Goal: Information Seeking & Learning: Learn about a topic

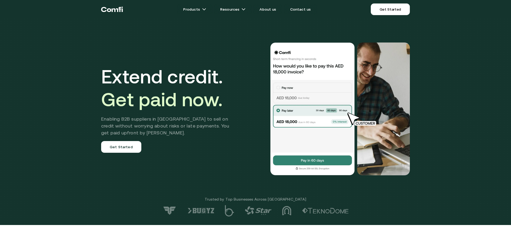
click at [446, 169] on div "Extend credit. Get paid now. Enabling B2B suppliers in MENA to sell on credit w…" at bounding box center [255, 112] width 511 height 225
click at [176, 129] on h2 "Enabling B2B suppliers in MENA to sell on credit without worrying about risks o…" at bounding box center [169, 126] width 136 height 21
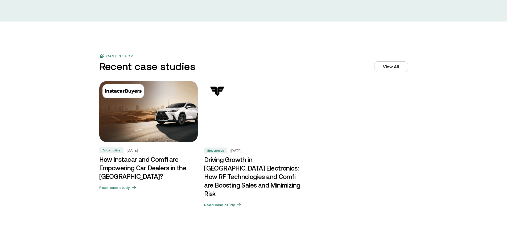
scroll to position [1595, 0]
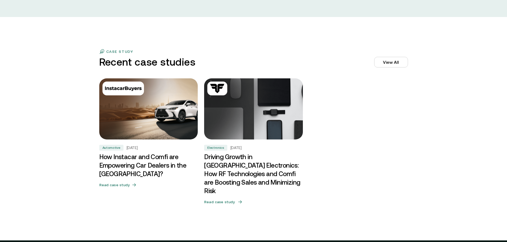
click at [257, 111] on img at bounding box center [253, 109] width 103 height 64
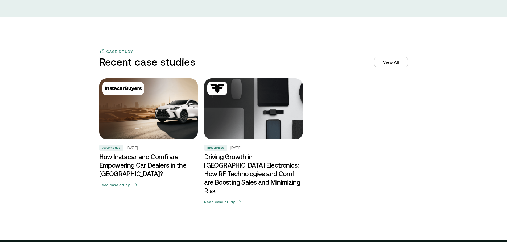
click at [163, 129] on img at bounding box center [148, 109] width 103 height 64
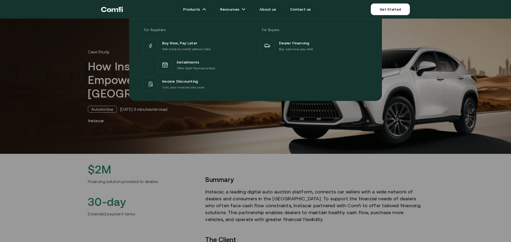
click at [108, 114] on div at bounding box center [255, 140] width 511 height 242
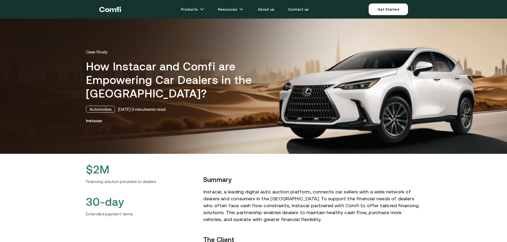
click at [107, 110] on div "Automotive" at bounding box center [100, 109] width 29 height 7
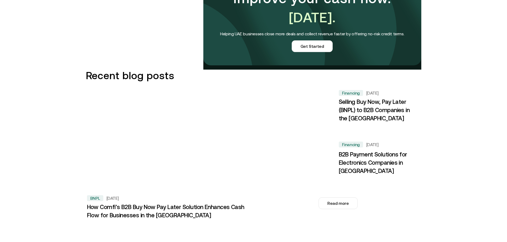
scroll to position [771, 0]
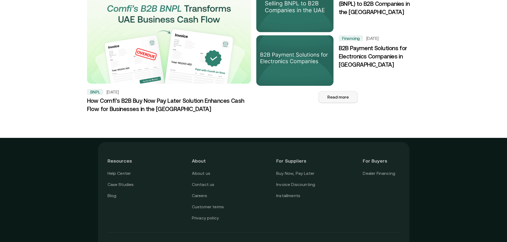
click at [345, 91] on button "Read more" at bounding box center [337, 97] width 39 height 12
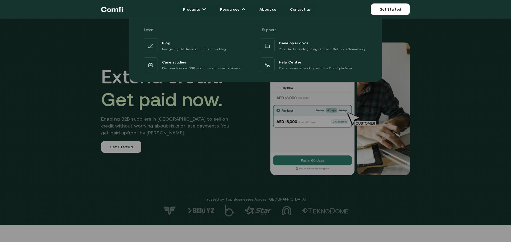
click at [83, 59] on div "Learn Support Blog Navigating B2B trends and tips in our blog Developer docs Yo…" at bounding box center [255, 48] width 511 height 67
click at [456, 100] on div at bounding box center [255, 140] width 511 height 242
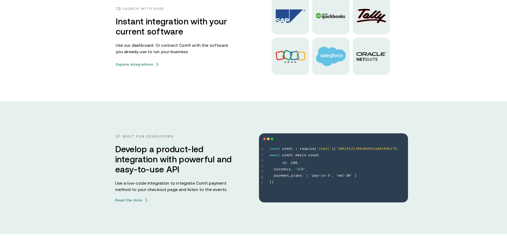
scroll to position [1429, 0]
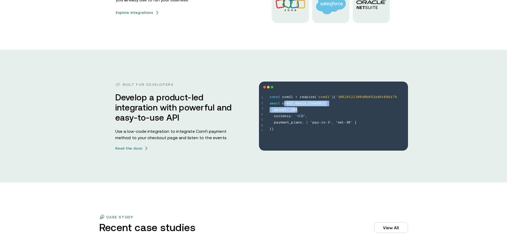
drag, startPoint x: 287, startPoint y: 105, endPoint x: 298, endPoint y: 110, distance: 11.7
click at [298, 110] on span "c o n s t c o m f i = r e q u i r e ( ' c o m f i ' ) ( ' 3 0 8 2 0 1 2 2 3 0 0…" at bounding box center [338, 113] width 138 height 38
click at [286, 78] on div "Built for developers Develop a product-led integration with powerful and easy-t…" at bounding box center [253, 116] width 507 height 133
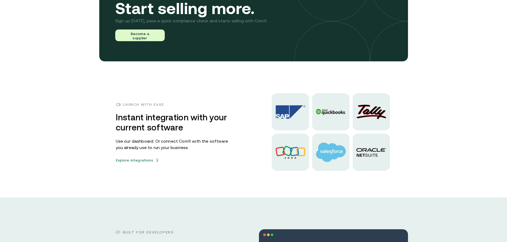
scroll to position [1270, 0]
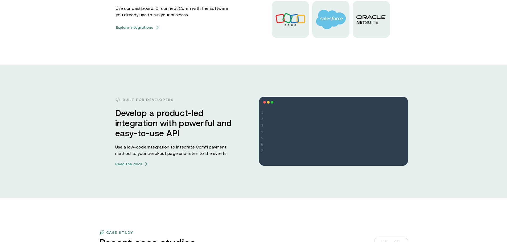
scroll to position [1463, 0]
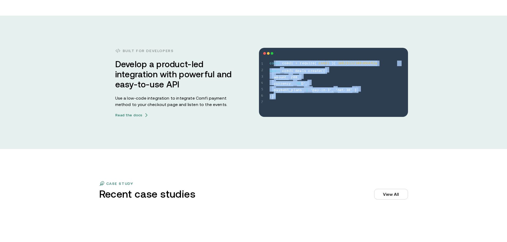
drag, startPoint x: 289, startPoint y: 70, endPoint x: 324, endPoint y: 116, distance: 58.3
click at [325, 114] on div "1 2 3 4 5 6 7 const comfi = require('comfi')('30820122300d06092a864886f76 await…" at bounding box center [333, 82] width 149 height 69
click at [318, 120] on div "Built for developers Develop a product-led integration with powerful and easy-t…" at bounding box center [253, 82] width 507 height 133
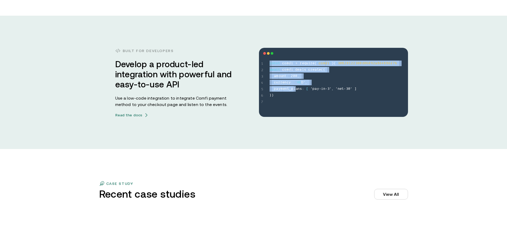
drag, startPoint x: 266, startPoint y: 49, endPoint x: 295, endPoint y: 93, distance: 52.9
click at [295, 92] on div "1 2 3 4 5 6 7 const comfi = require('comfi')('30820122300d06092a864886f76 await…" at bounding box center [333, 82] width 149 height 69
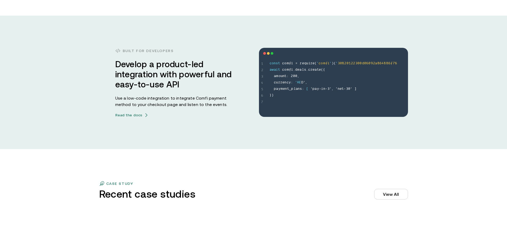
click at [293, 115] on div "1 2 3 4 5 6 7 const comfi = require('comfi')('30820122300d06092a864886f76 await…" at bounding box center [333, 82] width 149 height 69
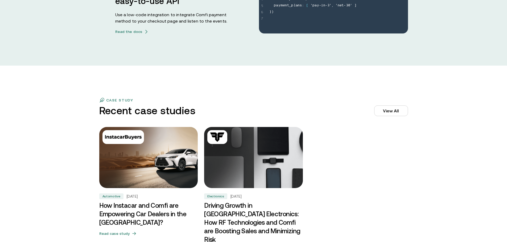
scroll to position [1494, 0]
